Goal: Download file/media

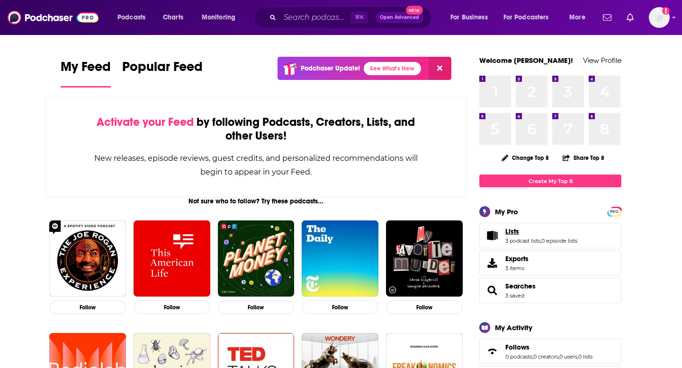
click at [510, 235] on span "Lists" at bounding box center [512, 231] width 14 height 9
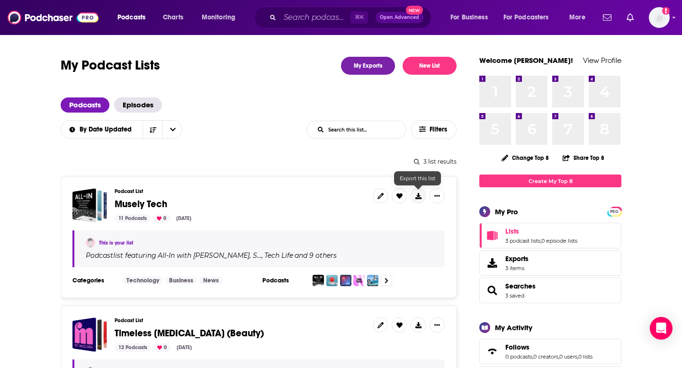
click at [417, 195] on icon at bounding box center [418, 196] width 6 height 6
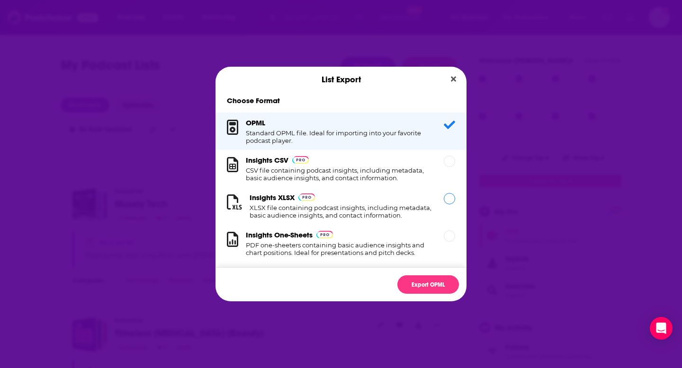
click at [286, 199] on h3 "Insights XLSX" at bounding box center [272, 197] width 45 height 9
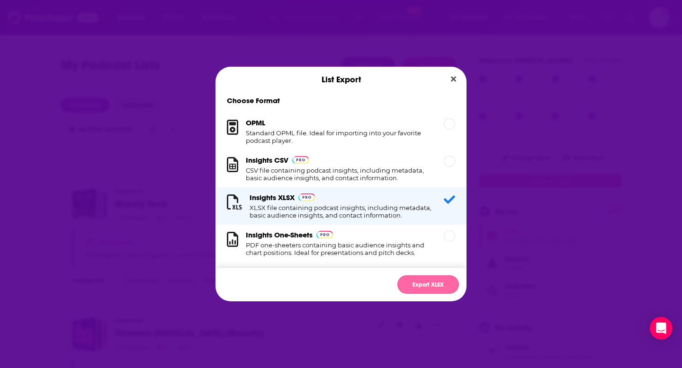
click at [409, 281] on button "Export XLSX" at bounding box center [428, 285] width 62 height 18
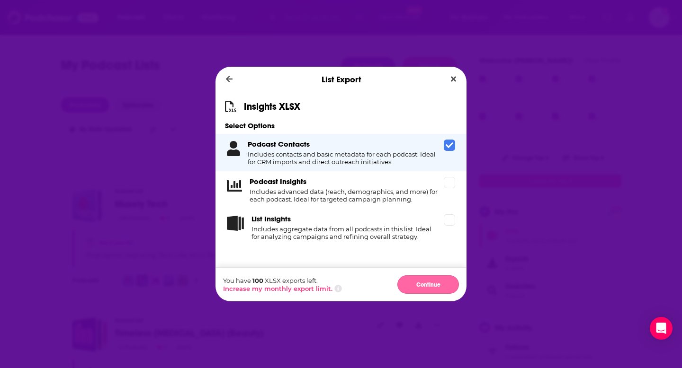
click at [433, 288] on button "Continue" at bounding box center [428, 285] width 62 height 18
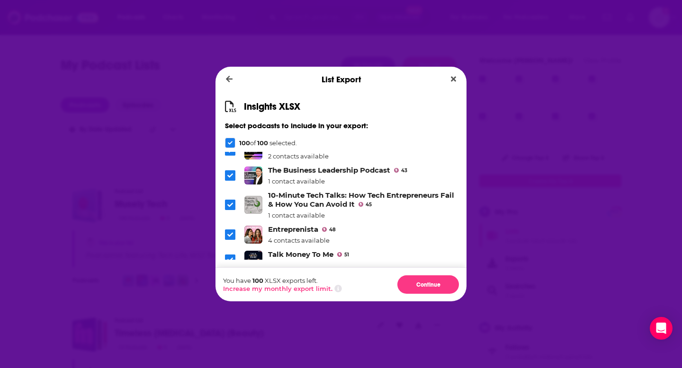
scroll to position [2431, 0]
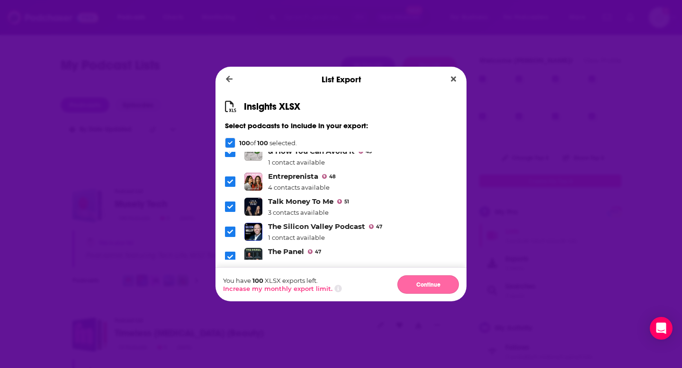
click at [412, 281] on button "Continue" at bounding box center [428, 285] width 62 height 18
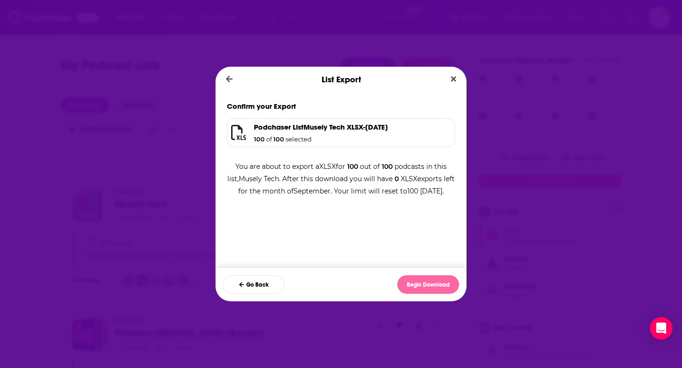
click at [412, 290] on button "Begin Download" at bounding box center [428, 285] width 62 height 18
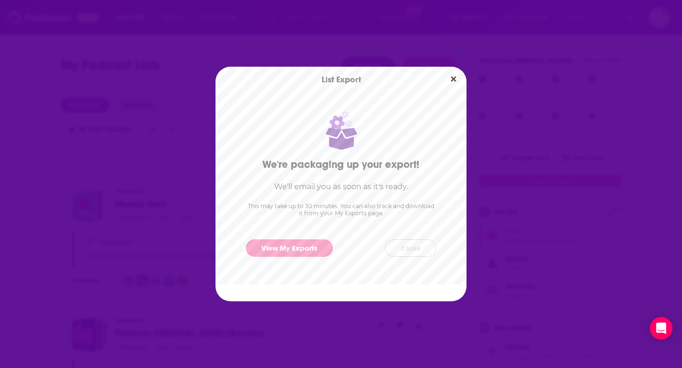
click at [398, 246] on button "Close" at bounding box center [410, 249] width 51 height 18
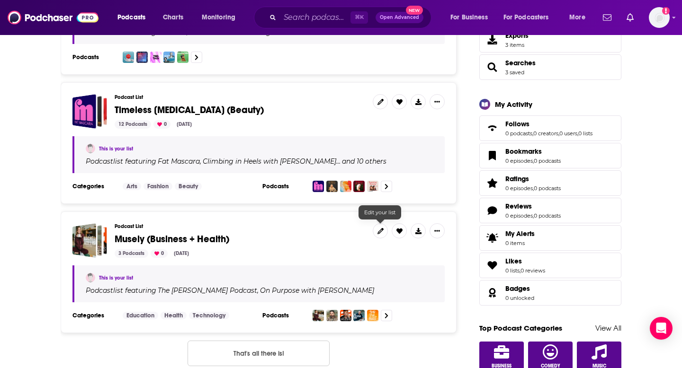
scroll to position [0, 0]
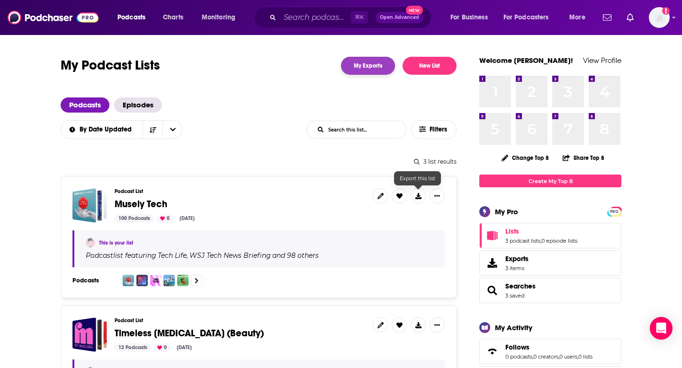
click at [387, 70] on link "My Exports" at bounding box center [368, 66] width 54 height 18
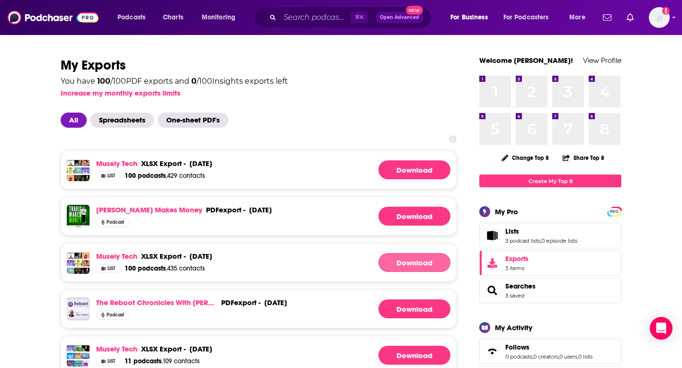
click at [409, 264] on link "Download" at bounding box center [414, 262] width 72 height 19
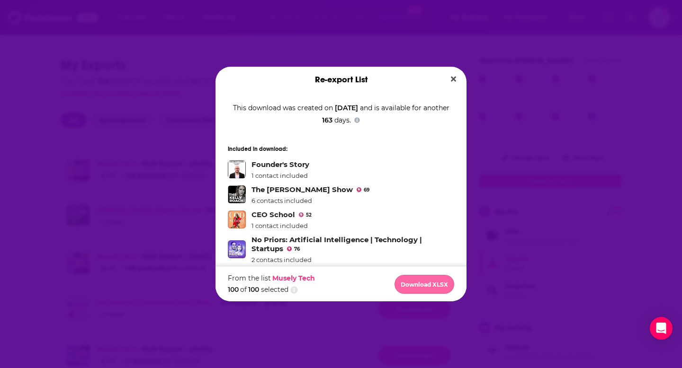
click at [406, 290] on button "Download XLSX" at bounding box center [424, 284] width 60 height 19
